Goal: Task Accomplishment & Management: Complete application form

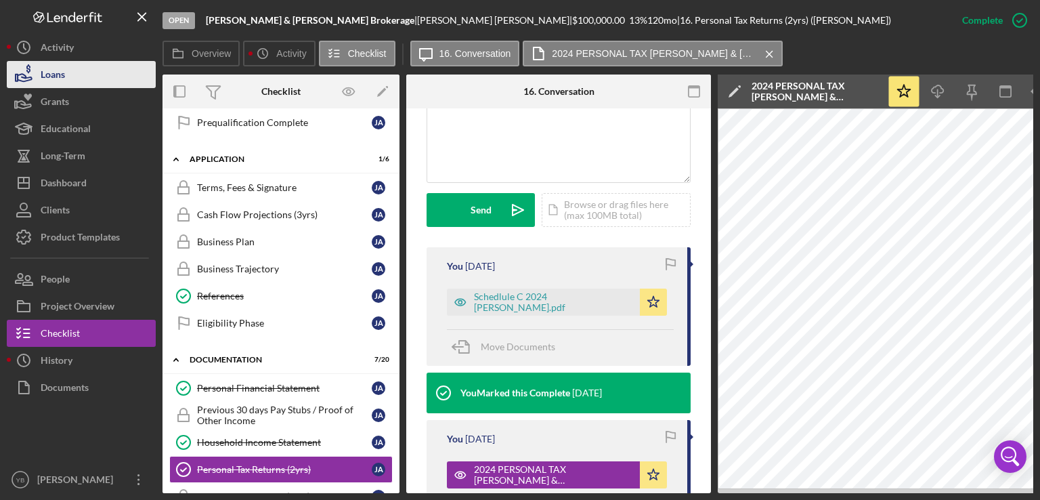
click at [87, 78] on button "Loans" at bounding box center [81, 74] width 149 height 27
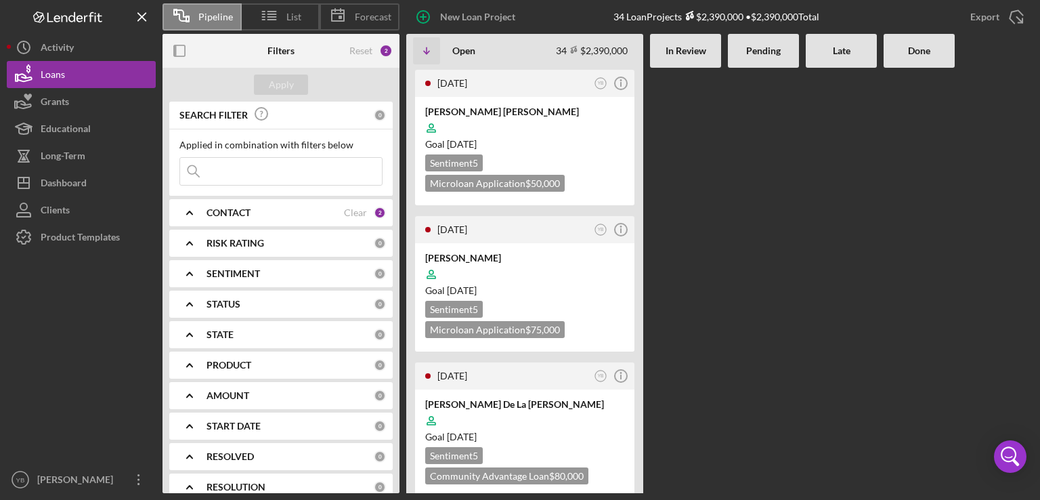
click at [746, 158] on div at bounding box center [763, 280] width 71 height 425
click at [730, 148] on div at bounding box center [763, 280] width 71 height 425
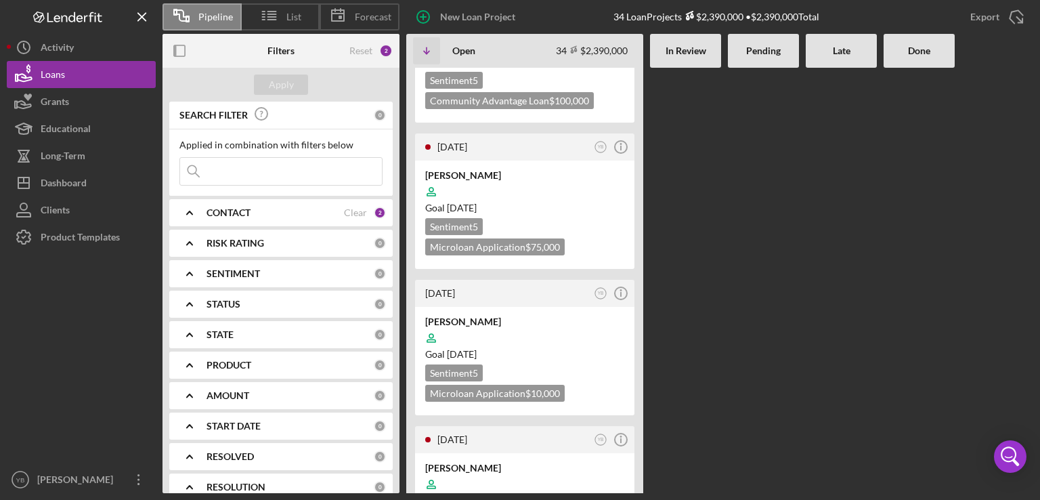
scroll to position [1056, 0]
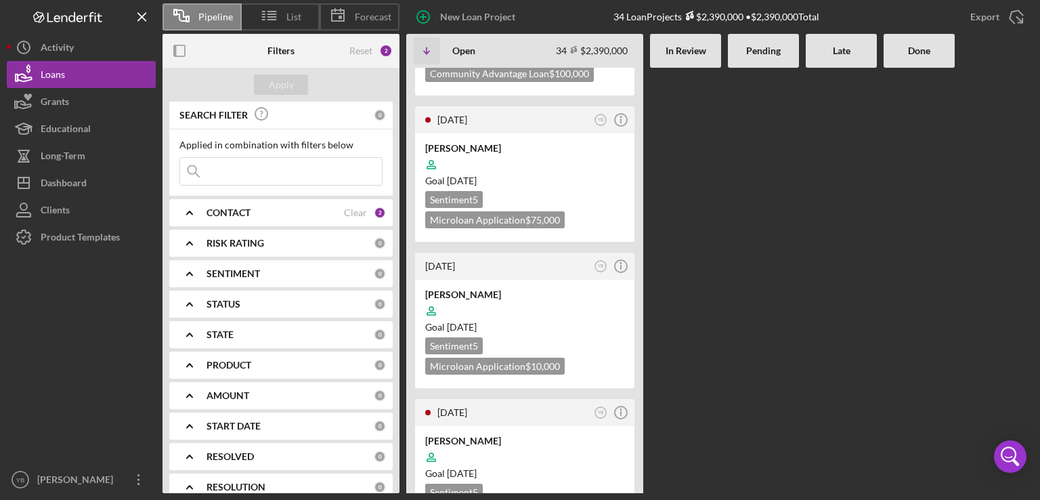
click at [832, 269] on div "[DATE] YB Icon/Info [PERSON_NAME] [PERSON_NAME] Goal [DATE] Sentiment 5 Microlo…" at bounding box center [719, 280] width 627 height 425
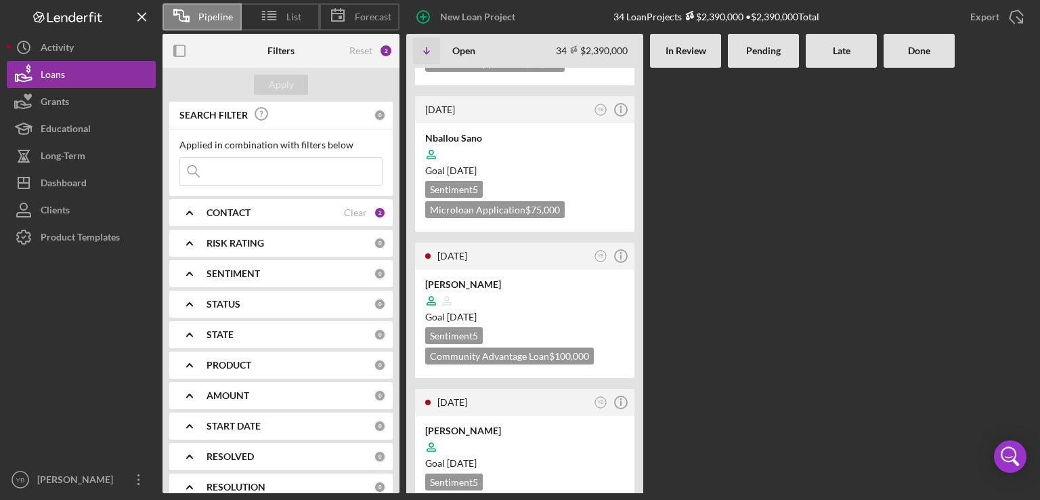
scroll to position [677, 0]
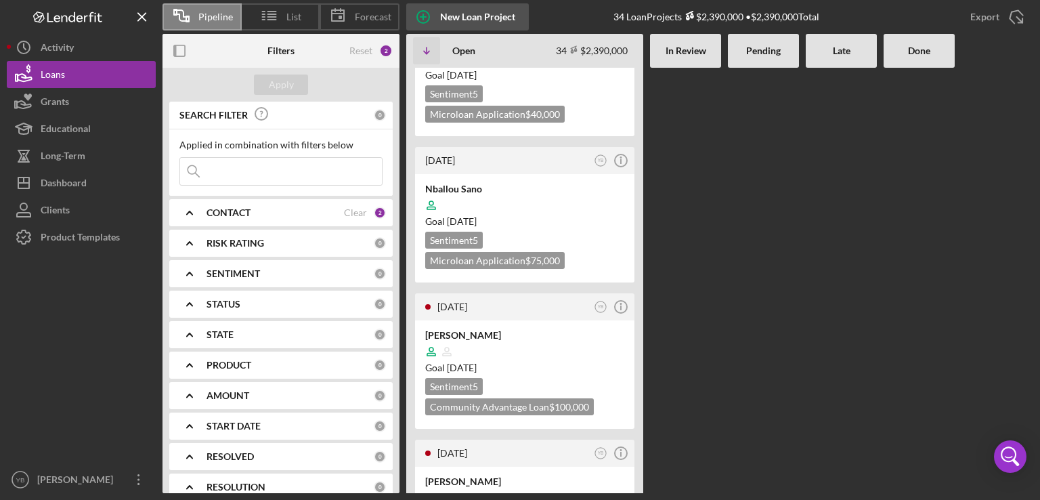
click at [460, 23] on div "New Loan Project" at bounding box center [477, 16] width 75 height 27
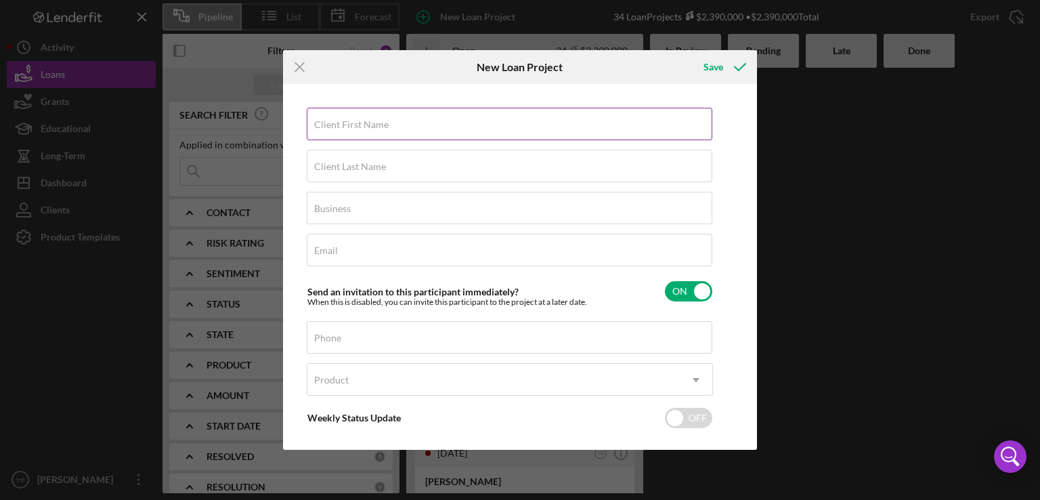
click at [351, 123] on label "Client First Name" at bounding box center [351, 124] width 74 height 11
click at [351, 123] on input "Client First Name" at bounding box center [509, 124] width 405 height 32
paste input "[PERSON_NAME]"
type input "[PERSON_NAME]"
click at [344, 174] on input "Client Last Name" at bounding box center [509, 166] width 405 height 32
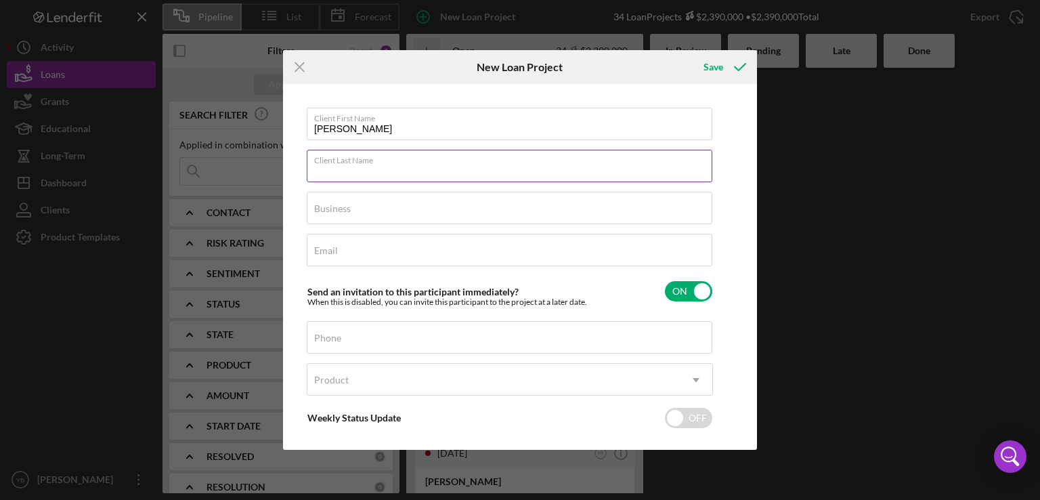
paste input "[PERSON_NAME]"
type input "[PERSON_NAME]"
click at [338, 212] on label "Business" at bounding box center [332, 208] width 37 height 11
click at [338, 212] on input "Business" at bounding box center [509, 208] width 405 height 32
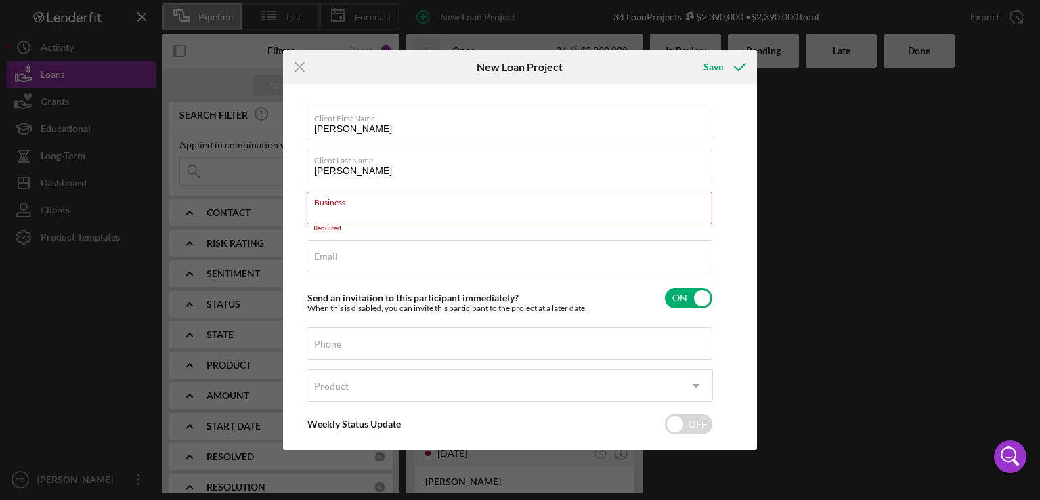
click at [345, 213] on input "Business" at bounding box center [509, 208] width 405 height 32
paste input "GROCERY SUPPLY SOLUTIONS"
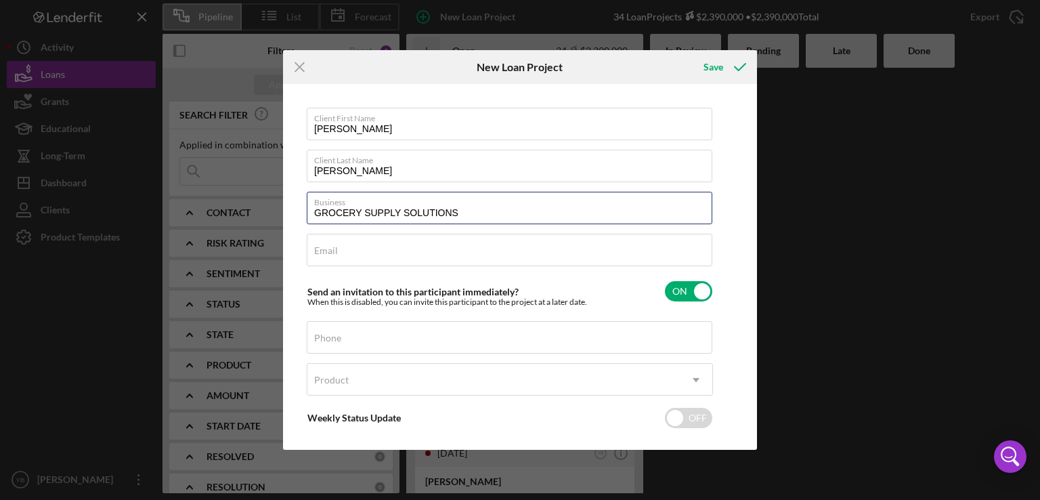
type input "GROCERY SUPPLY SOLUTIONS"
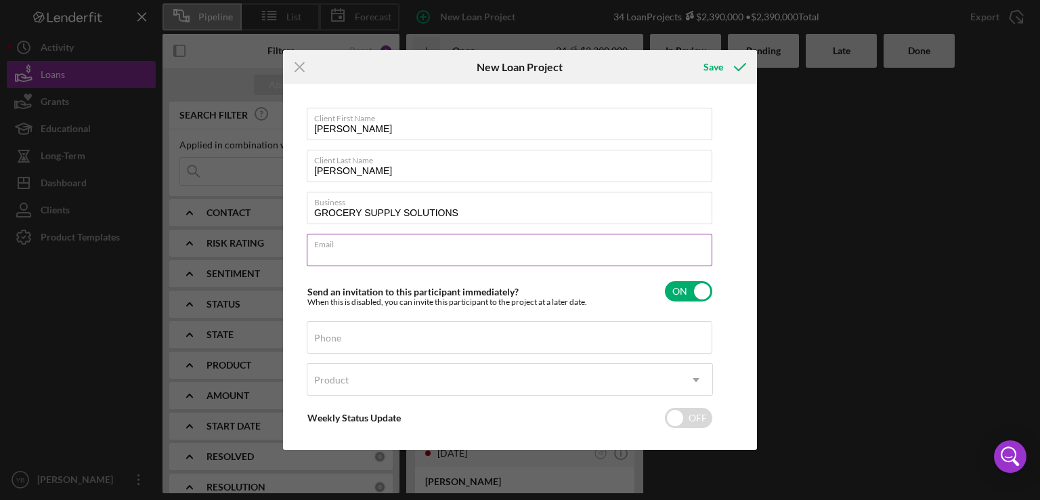
click at [320, 258] on input "Email" at bounding box center [509, 250] width 405 height 32
paste input "[EMAIL_ADDRESS][DOMAIN_NAME]"
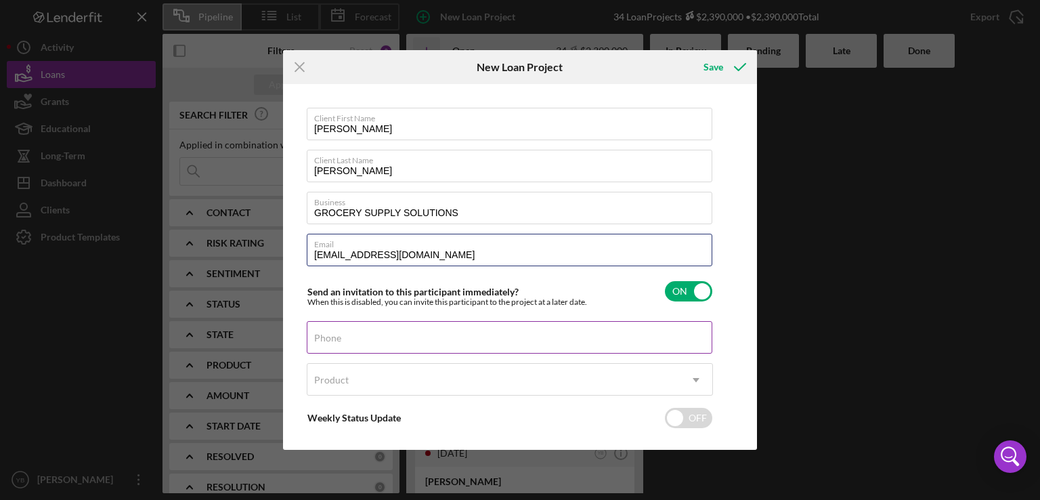
type input "[EMAIL_ADDRESS][DOMAIN_NAME]"
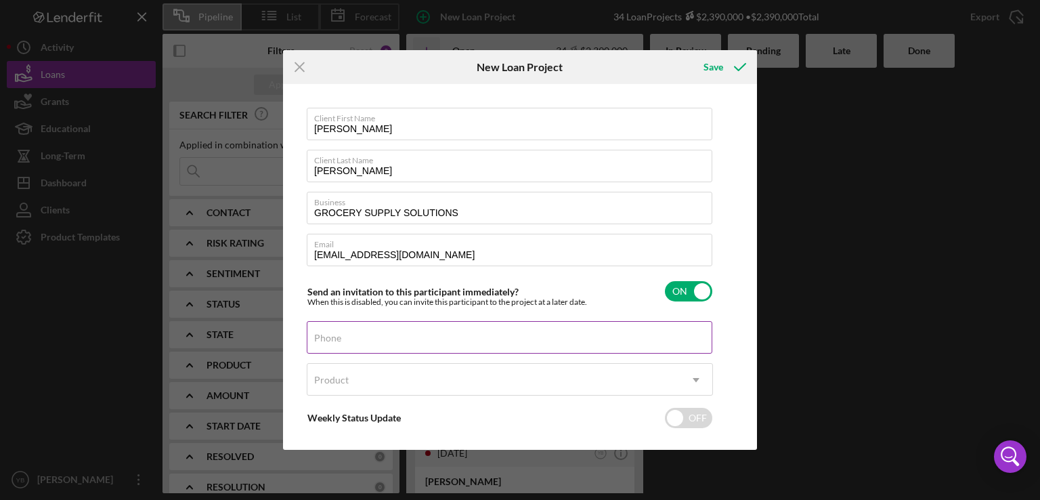
click at [328, 339] on label "Phone" at bounding box center [327, 337] width 27 height 11
click at [328, 339] on input "Phone" at bounding box center [509, 337] width 405 height 32
type input "[PHONE_NUMBER]"
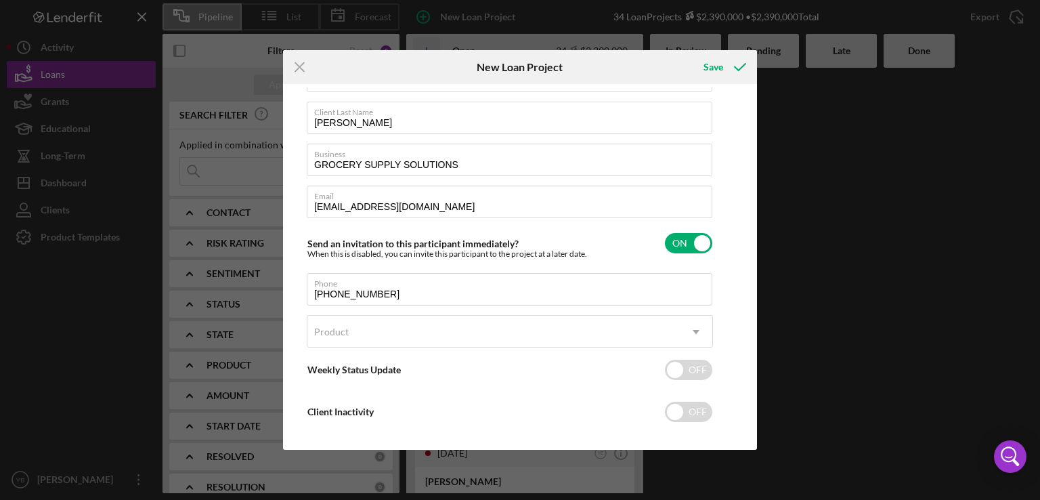
scroll to position [60, 0]
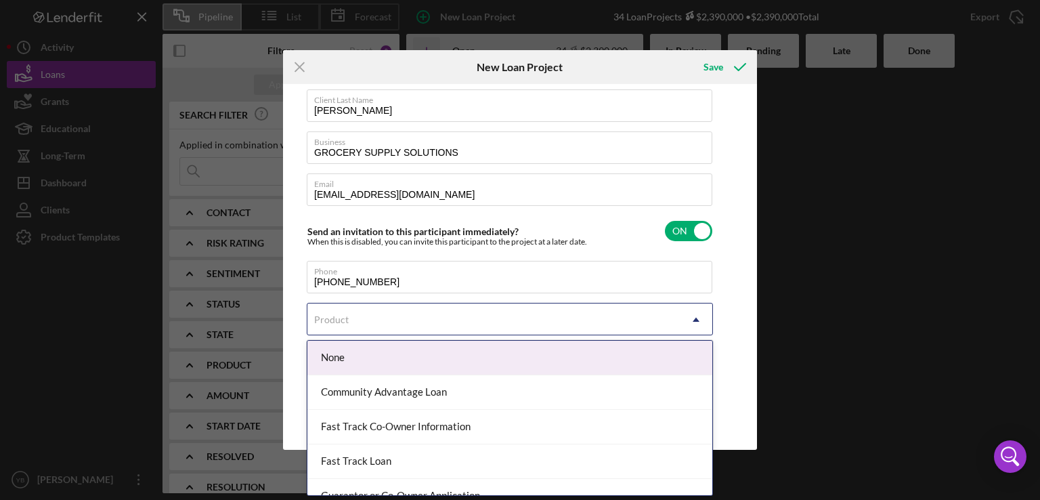
click at [696, 317] on use at bounding box center [695, 319] width 7 height 4
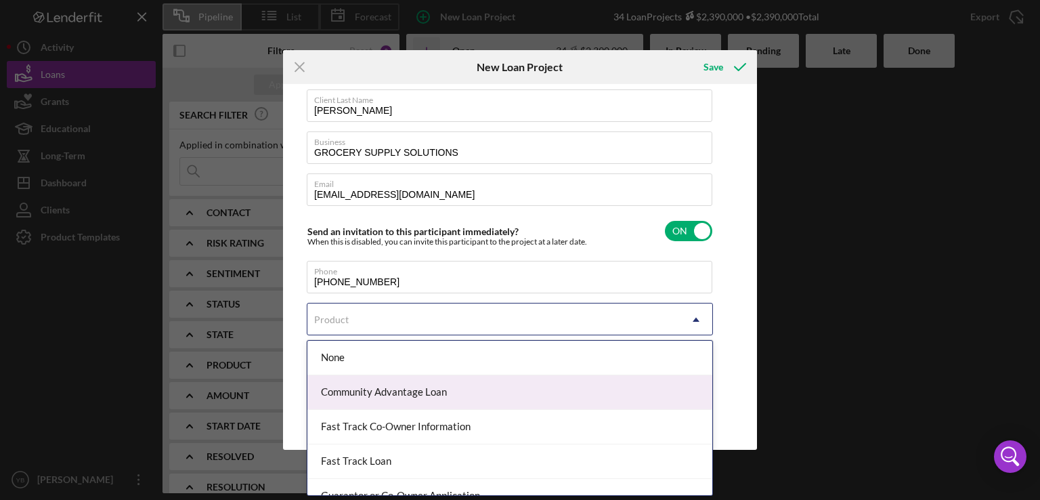
click at [422, 396] on div "Community Advantage Loan" at bounding box center [509, 392] width 405 height 35
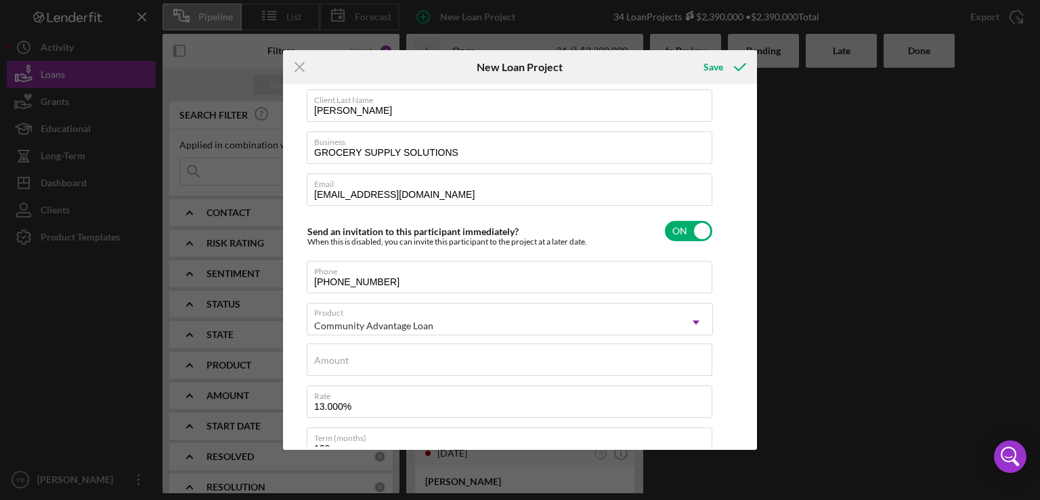
checkbox input "true"
drag, startPoint x: 753, startPoint y: 299, endPoint x: 751, endPoint y: 346, distance: 47.4
click at [751, 346] on div "Client First Name [PERSON_NAME] Client Last Name [PERSON_NAME] Business GROCERY…" at bounding box center [519, 266] width 467 height 359
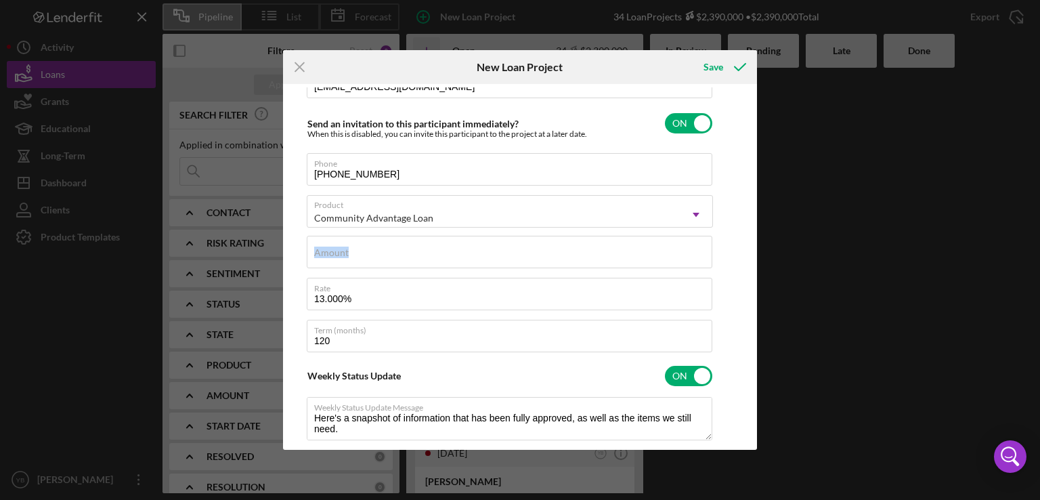
scroll to position [0, 0]
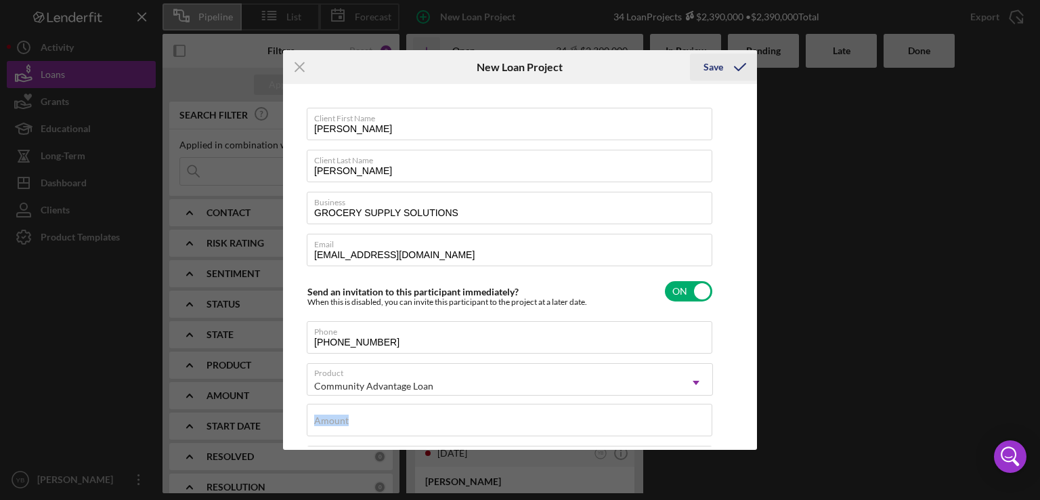
click at [718, 70] on div "Save" at bounding box center [713, 66] width 20 height 27
type textarea "Here's a snapshot of information that has been fully approved, as well as the i…"
drag, startPoint x: 753, startPoint y: 196, endPoint x: 752, endPoint y: 261, distance: 65.0
click at [752, 261] on div "Client First Name [PERSON_NAME] Client Last Name [PERSON_NAME] Business GROCERY…" at bounding box center [519, 266] width 467 height 359
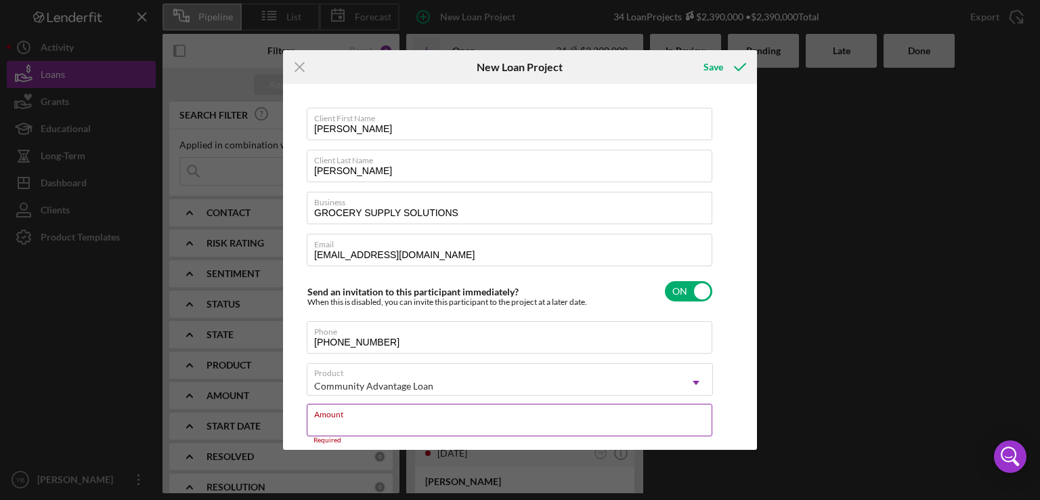
click at [372, 420] on input "Amount" at bounding box center [509, 419] width 405 height 32
type input "$7"
type textarea "Here's a snapshot of information that has been fully approved, as well as the i…"
type input "$75"
type textarea "Here's a snapshot of information that has been fully approved, as well as the i…"
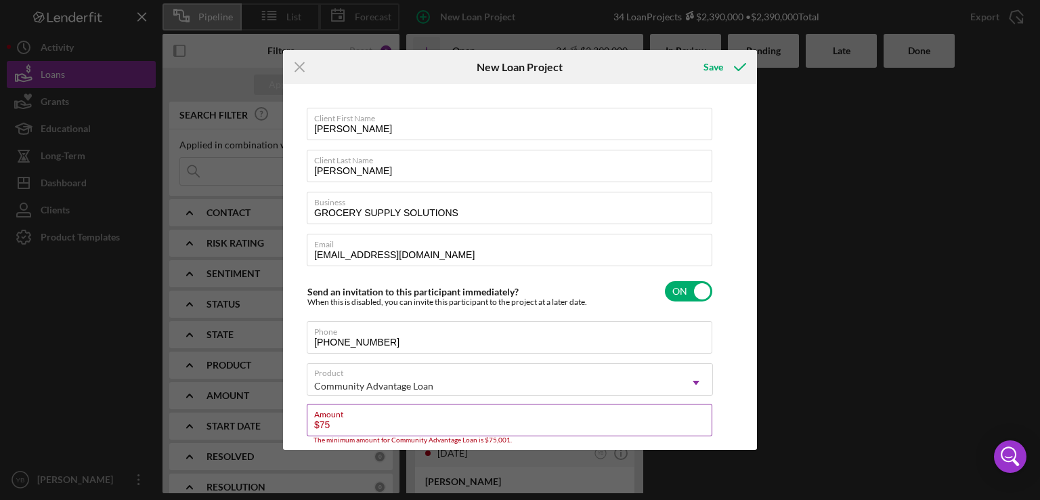
type input "$750"
type textarea "Here's a snapshot of information that has been fully approved, as well as the i…"
type input "$7,500"
type textarea "Here's a snapshot of information that has been fully approved, as well as the i…"
type input "$75,000"
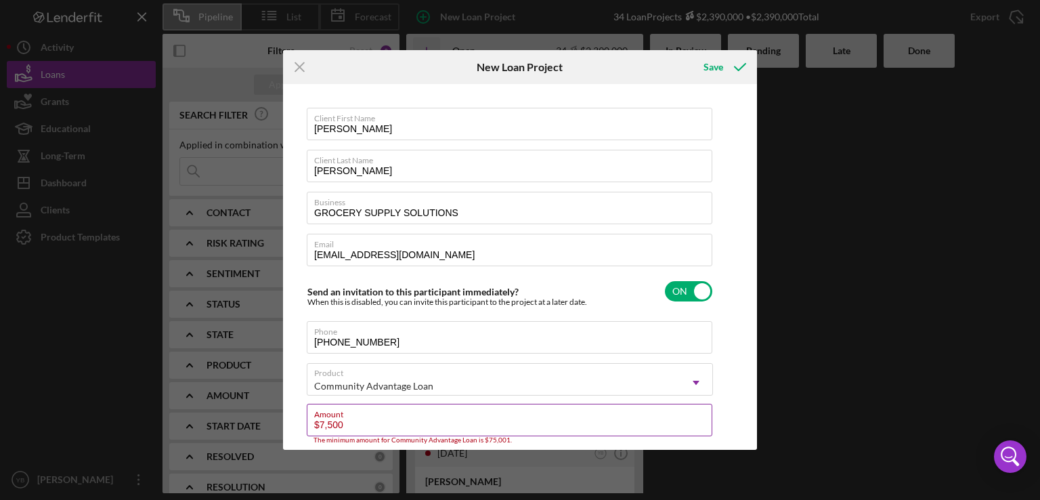
type textarea "Here's a snapshot of information that has been fully approved, as well as the i…"
type input "$75,000"
type textarea "Here's a snapshot of information that has been fully approved, as well as the i…"
click at [747, 419] on div "Client First Name [PERSON_NAME] Client Last Name [PERSON_NAME] Business GROCERY…" at bounding box center [519, 266] width 467 height 359
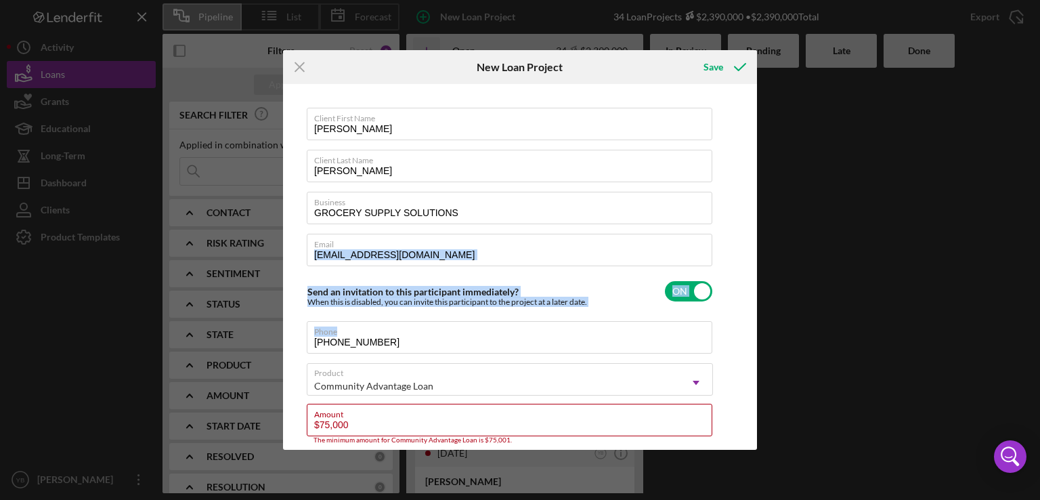
drag, startPoint x: 748, startPoint y: 266, endPoint x: 758, endPoint y: 328, distance: 63.1
click at [758, 328] on div "Icon/Menu Close New Loan Project Save Client First Name [PERSON_NAME] Client La…" at bounding box center [520, 250] width 1040 height 500
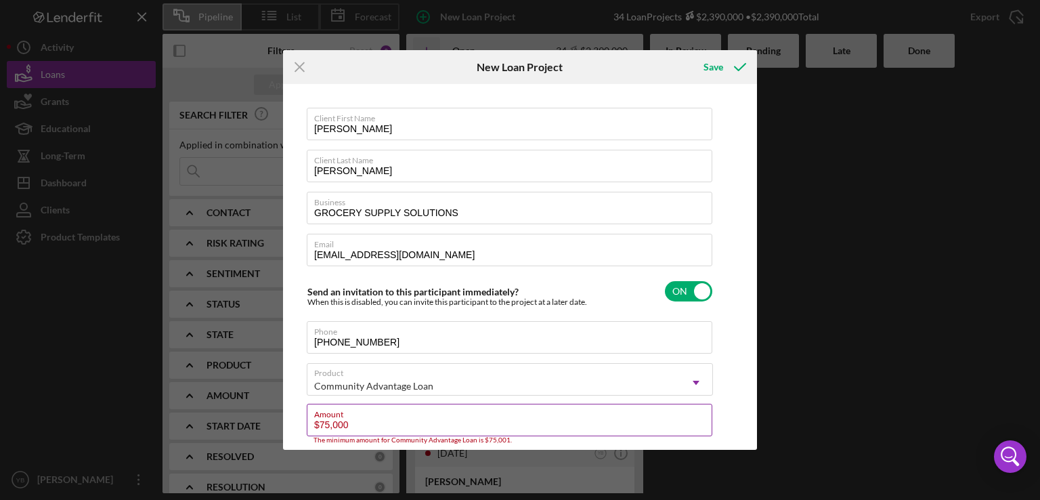
click at [384, 420] on input "$75,000" at bounding box center [509, 419] width 405 height 32
type input "$7,500"
type textarea "Here's a snapshot of information that has been fully approved, as well as the i…"
type input "$750"
type textarea "Here's a snapshot of information that has been fully approved, as well as the i…"
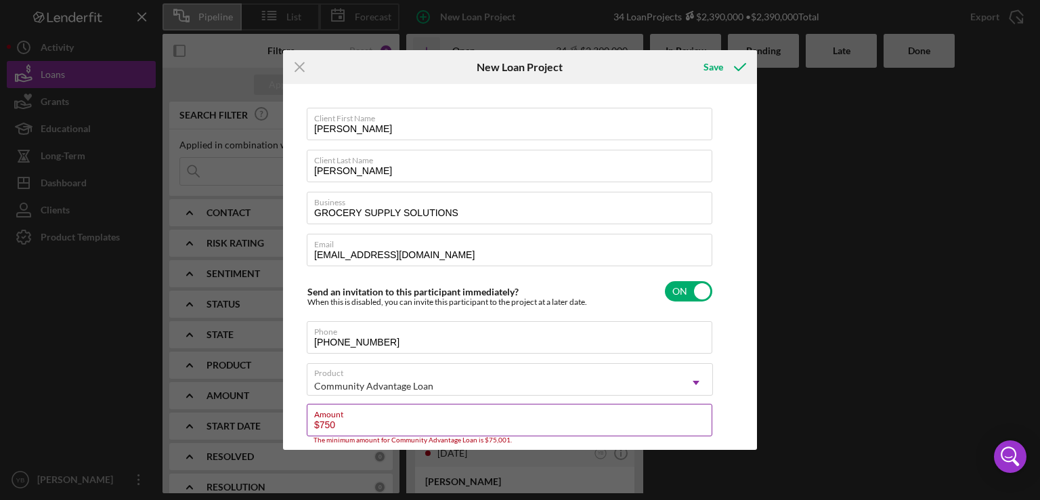
type input "$75"
type textarea "Here's a snapshot of information that has been fully approved, as well as the i…"
type input "$7"
type textarea "Here's a snapshot of information that has been fully approved, as well as the i…"
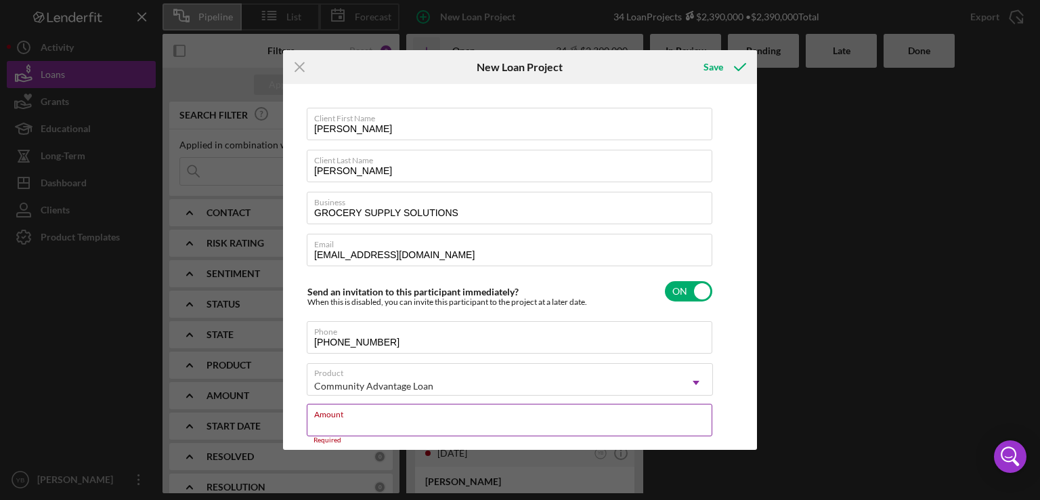
type input "$8"
type textarea "Here's a snapshot of information that has been fully approved, as well as the i…"
type input "$80"
type textarea "Here's a snapshot of information that has been fully approved, as well as the i…"
type input "$800"
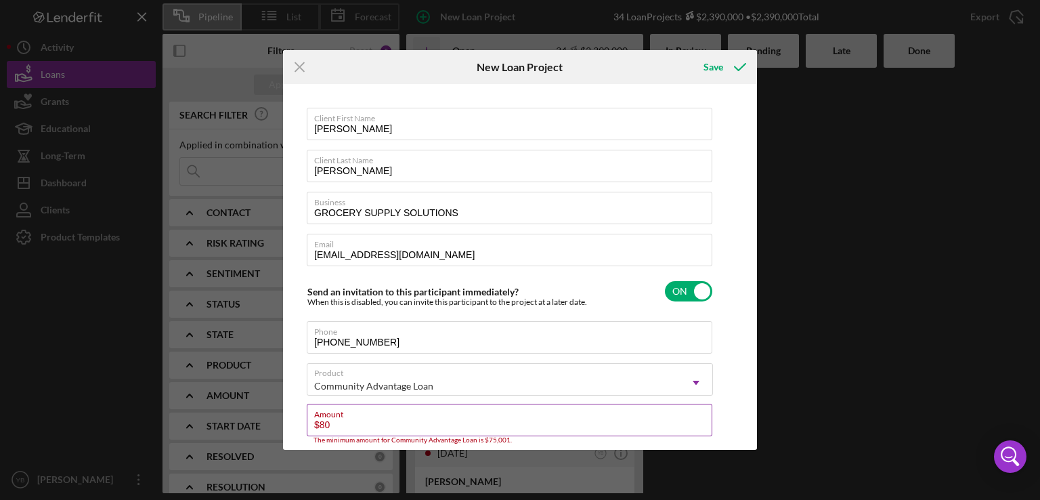
type textarea "Here's a snapshot of information that has been fully approved, as well as the i…"
type input "$8,000"
type textarea "Here's a snapshot of information that has been fully approved, as well as the i…"
type input "$80,000"
type textarea "Here's a snapshot of information that has been fully approved, as well as the i…"
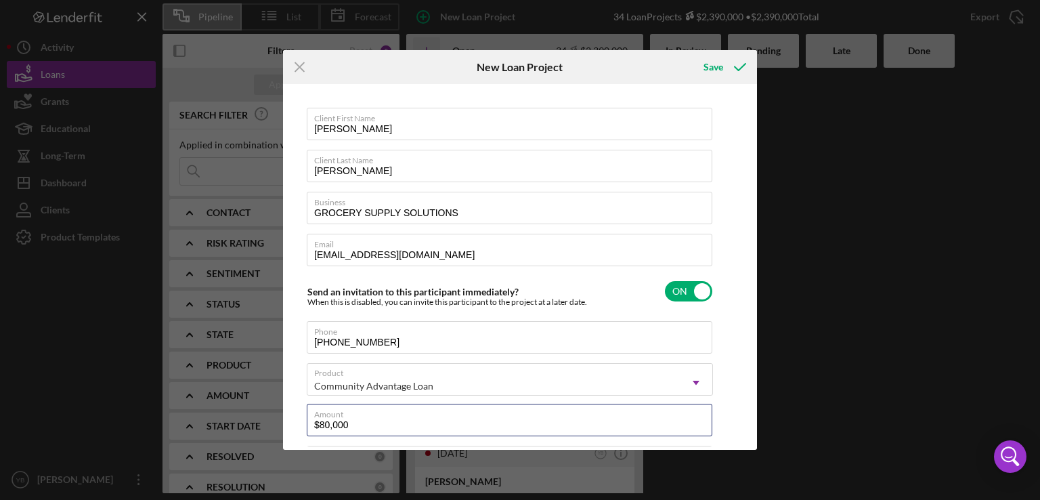
type input "$80,000"
click at [720, 67] on div "Save" at bounding box center [713, 66] width 20 height 27
type textarea "Here's a snapshot of information that has been fully approved, as well as the i…"
checkbox input "false"
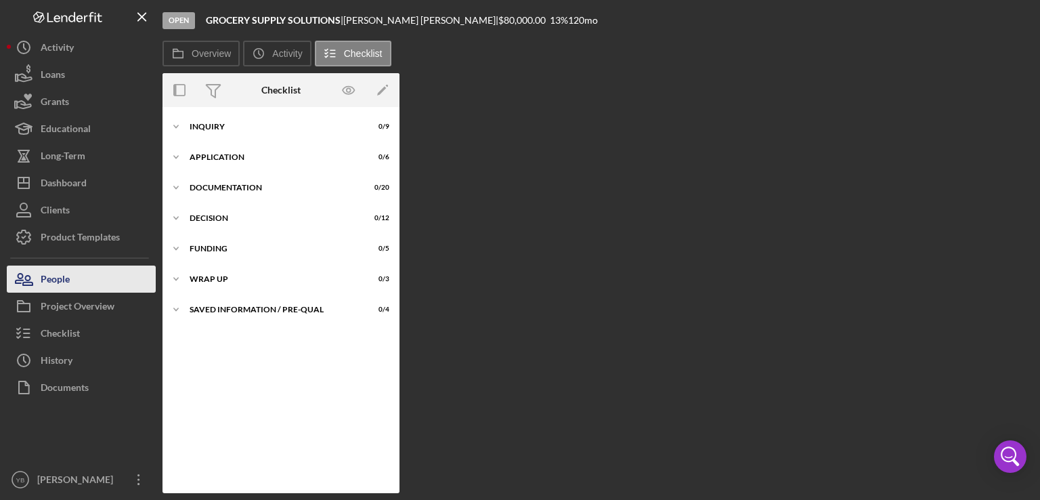
click at [60, 280] on div "People" at bounding box center [55, 280] width 29 height 30
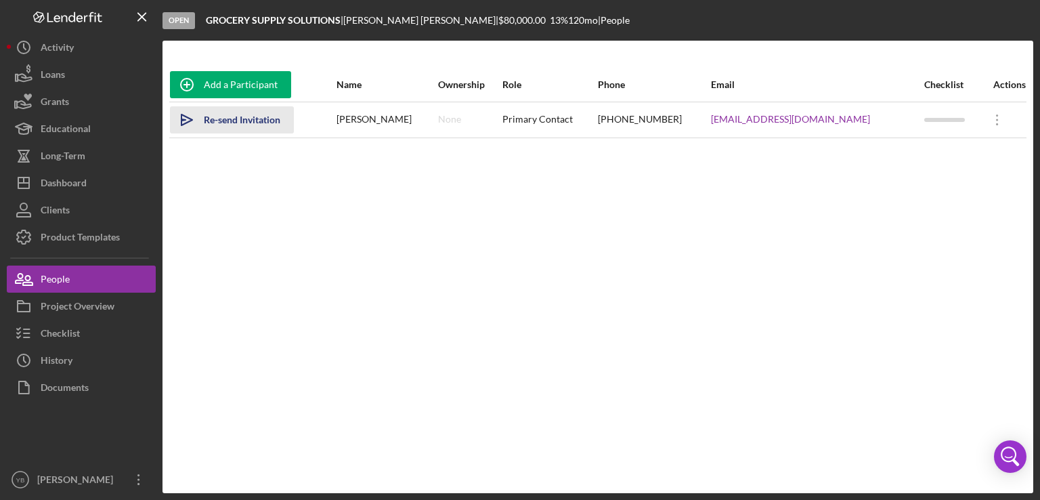
click at [271, 120] on div "Re-send Invitation" at bounding box center [242, 119] width 76 height 27
